Goal: Navigation & Orientation: Find specific page/section

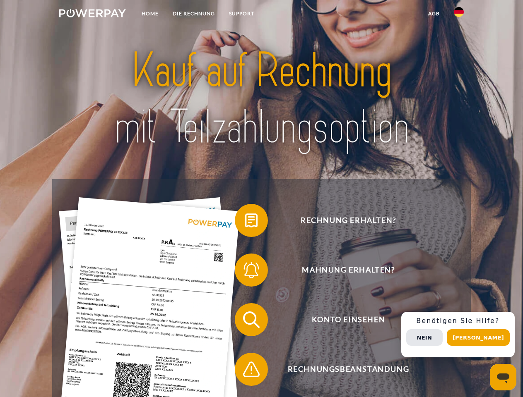
click at [92, 14] on img at bounding box center [92, 13] width 67 height 8
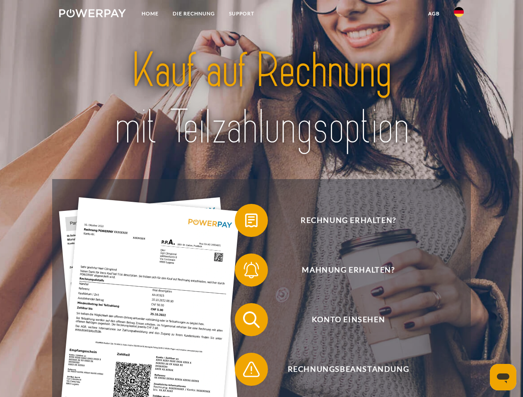
click at [459, 14] on img at bounding box center [459, 12] width 10 height 10
click at [433, 14] on link "agb" at bounding box center [434, 13] width 26 height 15
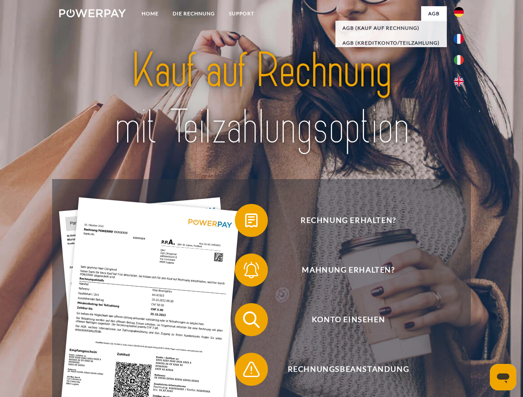
click at [245, 222] on span at bounding box center [238, 220] width 41 height 41
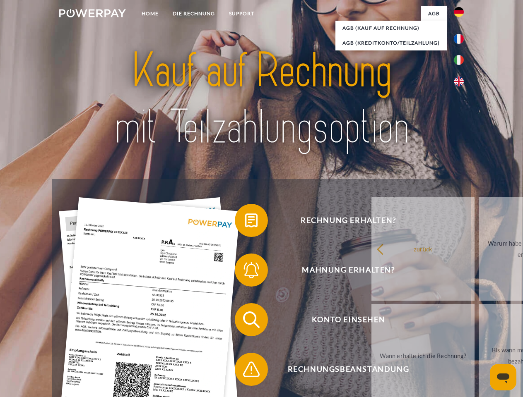
click at [371, 272] on link "zurück" at bounding box center [422, 249] width 103 height 104
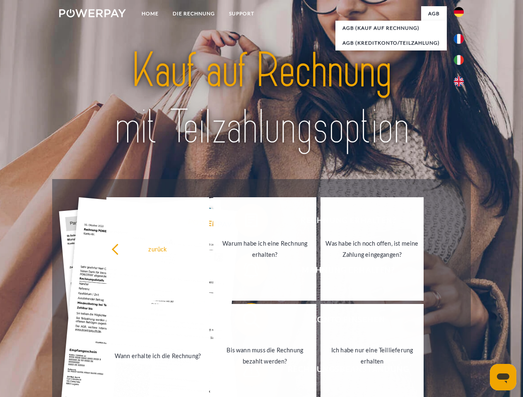
click at [245, 322] on span at bounding box center [238, 319] width 41 height 41
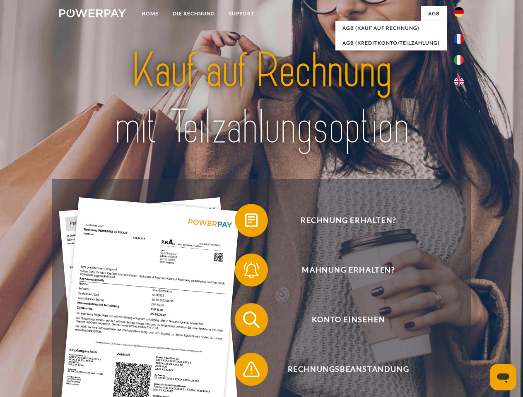
click at [245, 371] on span at bounding box center [238, 369] width 41 height 41
click at [461, 335] on div "Rechnung erhalten? Mahnung erhalten? Konto einsehen" at bounding box center [261, 344] width 418 height 331
click at [440, 337] on span "Konto einsehen" at bounding box center [348, 319] width 203 height 33
click at [481, 338] on header "Home DIE RECHNUNG SUPPORT" at bounding box center [261, 286] width 523 height 572
